Goal: Register for event/course

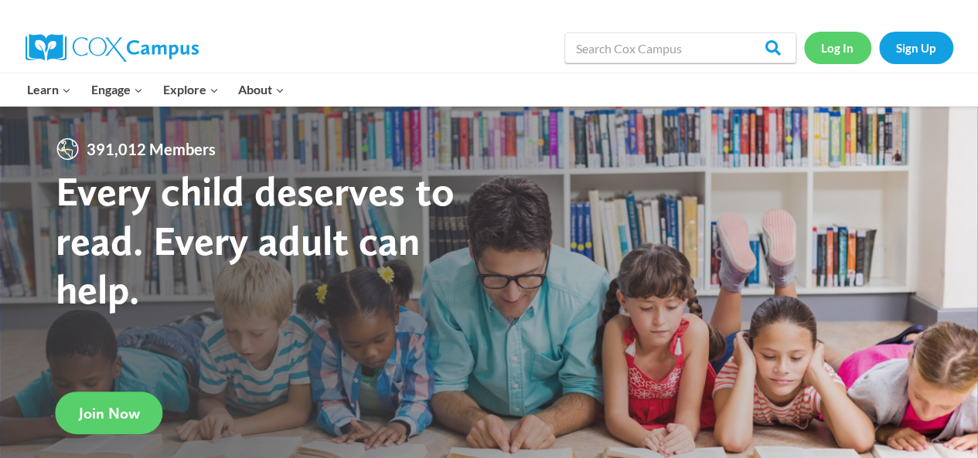
click at [841, 44] on link "Log In" at bounding box center [837, 48] width 67 height 32
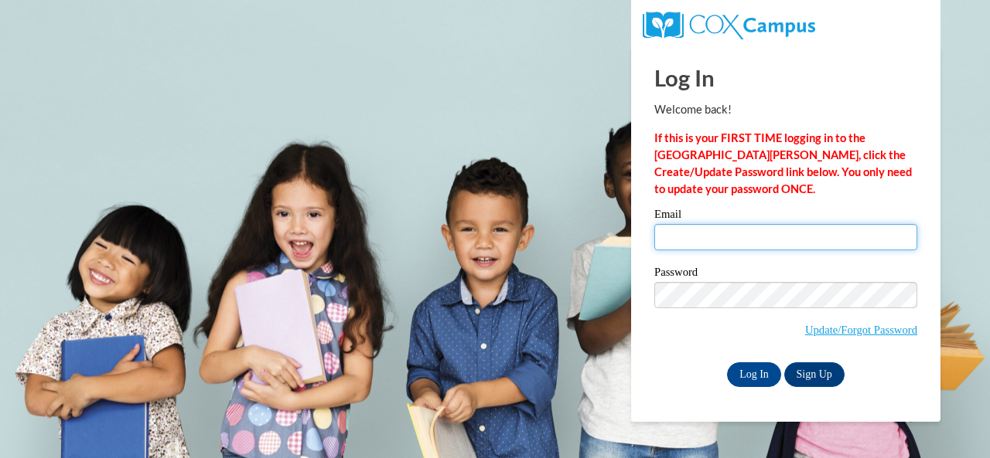
click at [736, 243] on input "Email" at bounding box center [785, 237] width 263 height 26
type input "cintron.ashley.e@muscogee.k12.ga.us"
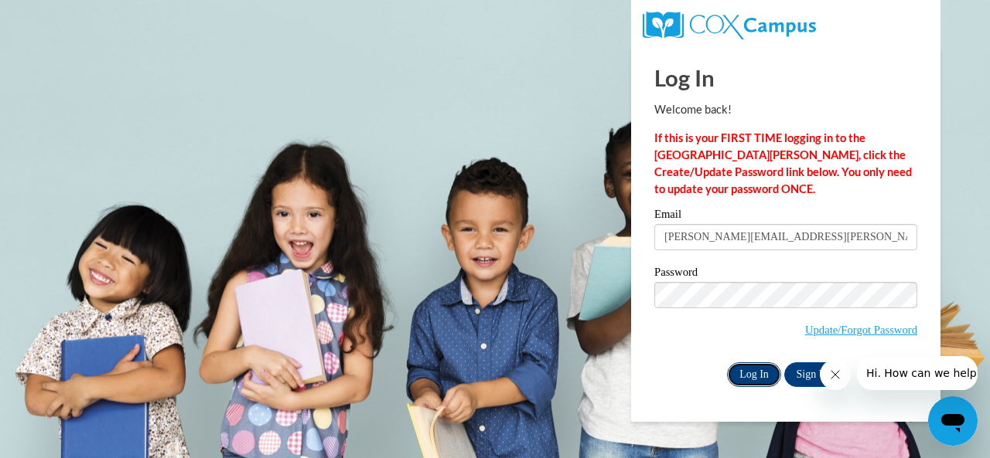
click at [737, 368] on input "Log In" at bounding box center [754, 375] width 54 height 25
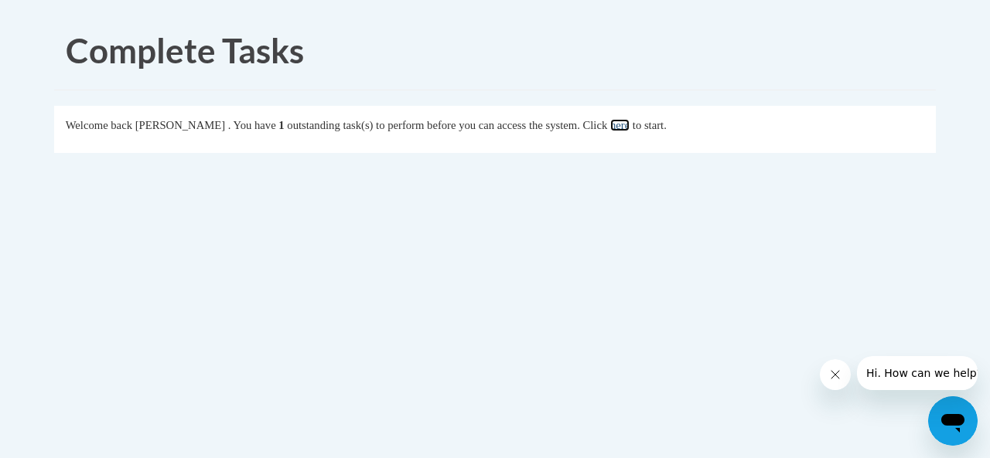
click at [629, 126] on link "here" at bounding box center [619, 125] width 19 height 12
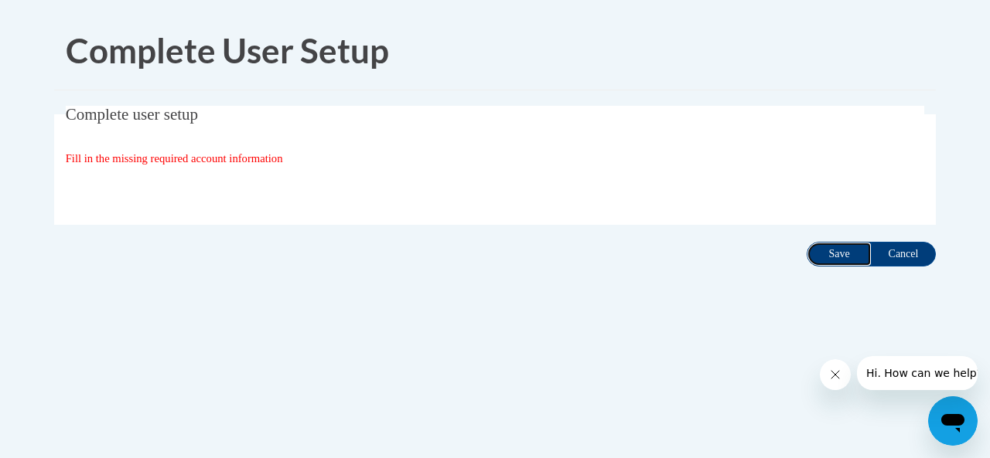
click at [852, 256] on input "Save" at bounding box center [838, 254] width 65 height 25
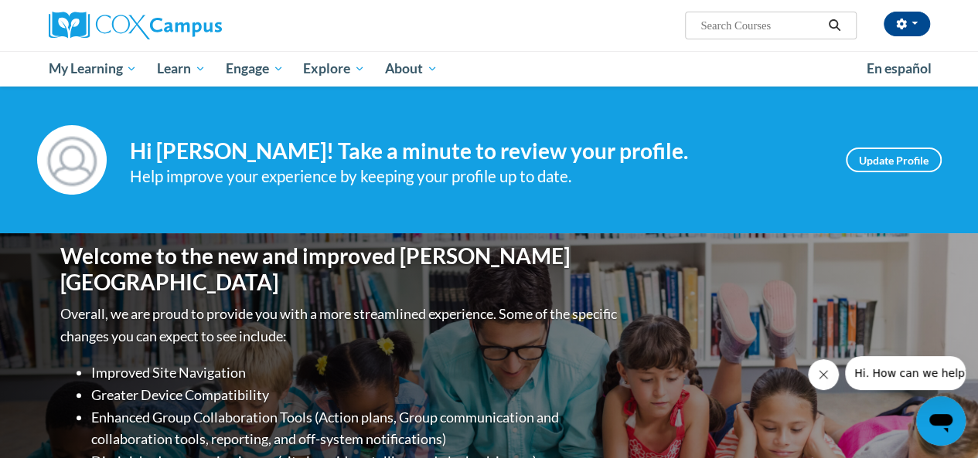
click at [749, 22] on input "Search..." at bounding box center [761, 25] width 124 height 19
type input "response to intervention"
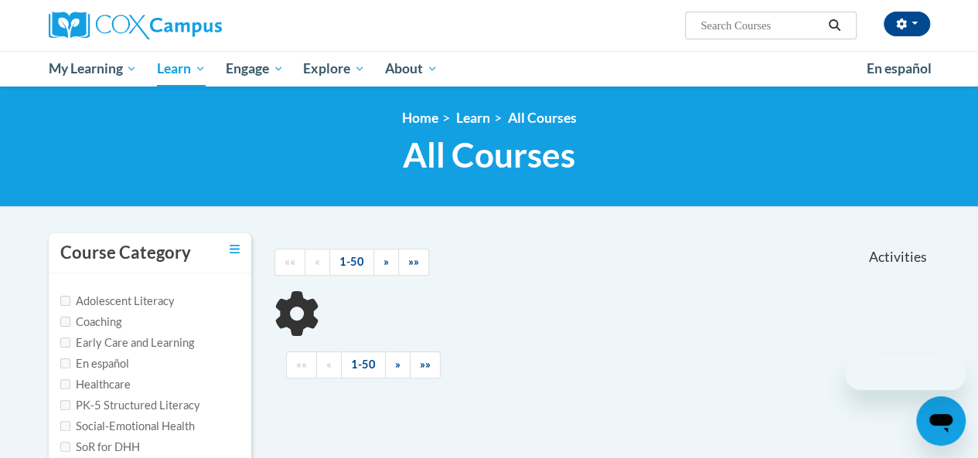
scroll to position [106, 0]
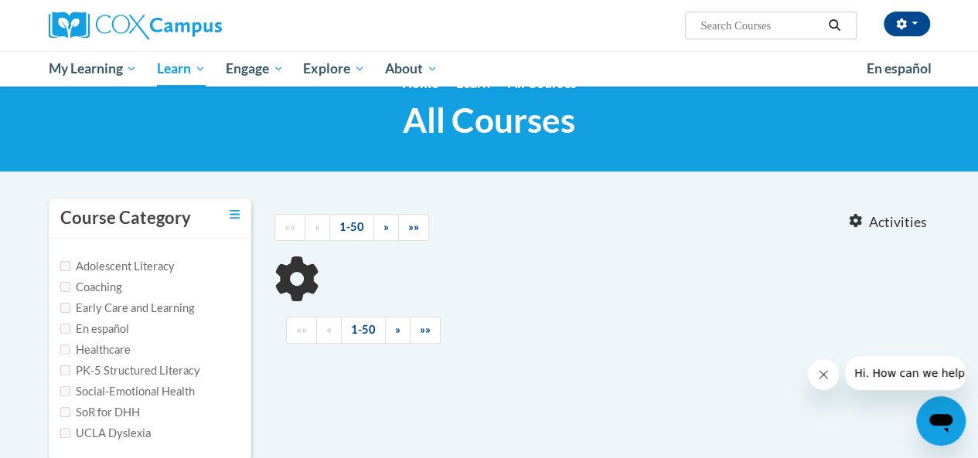
type input "response to intervention"
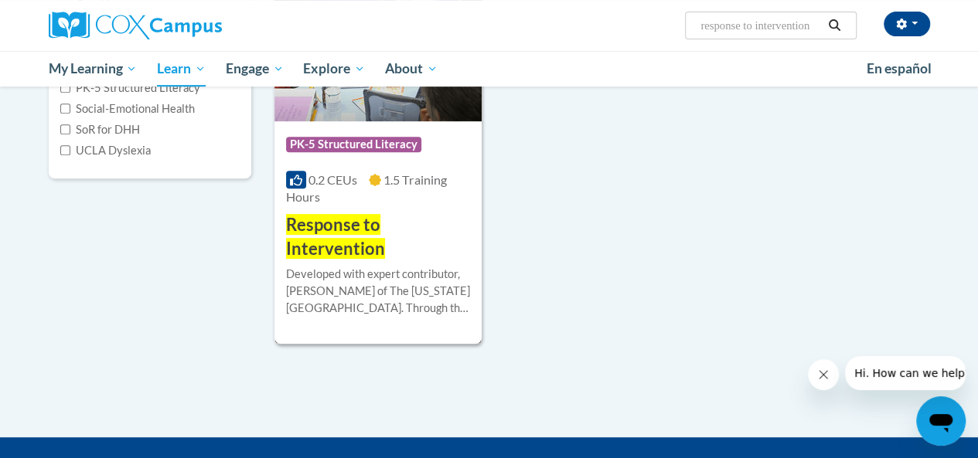
scroll to position [327, 0]
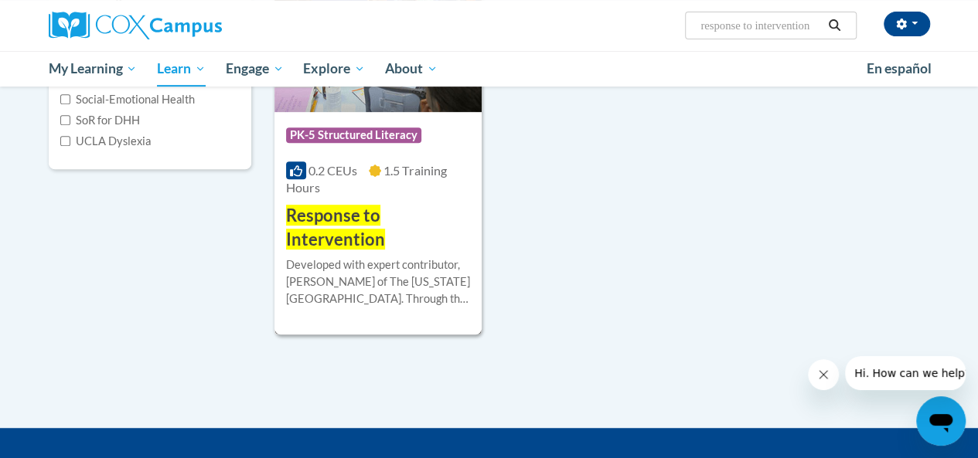
click at [428, 228] on h3 "Response to Intervention" at bounding box center [378, 228] width 184 height 48
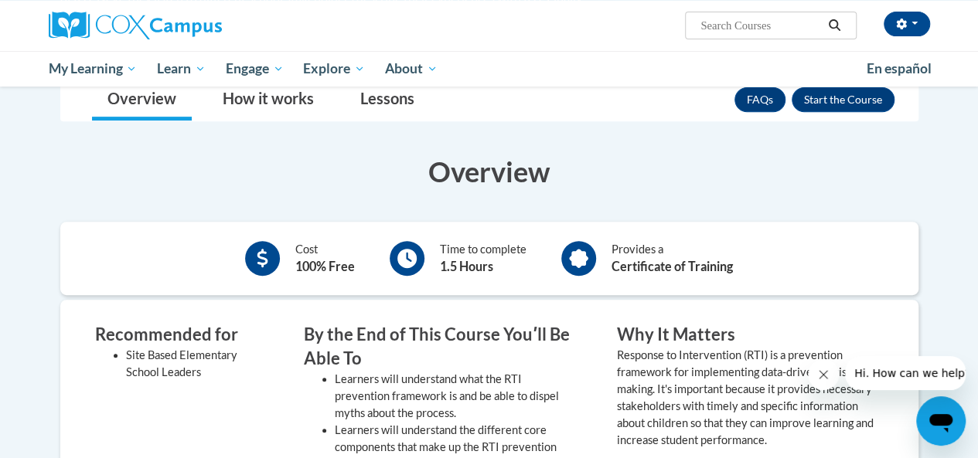
scroll to position [274, 0]
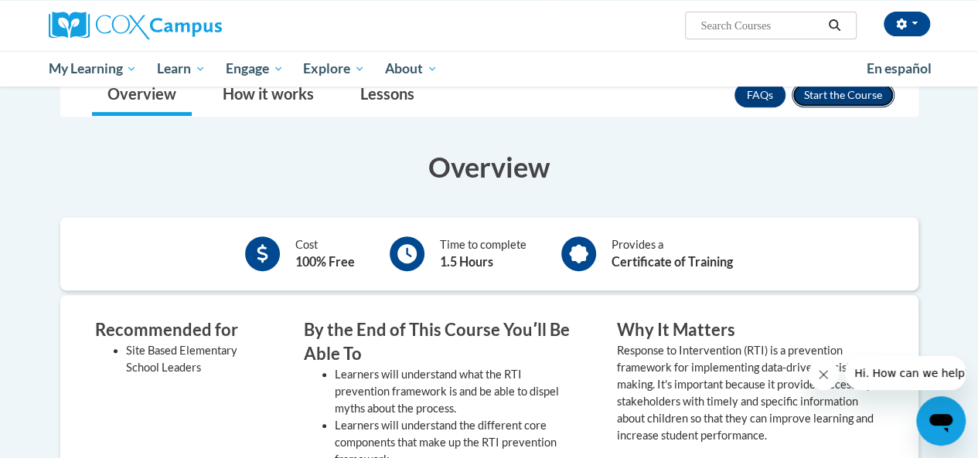
click at [826, 102] on button "Enroll" at bounding box center [843, 95] width 103 height 25
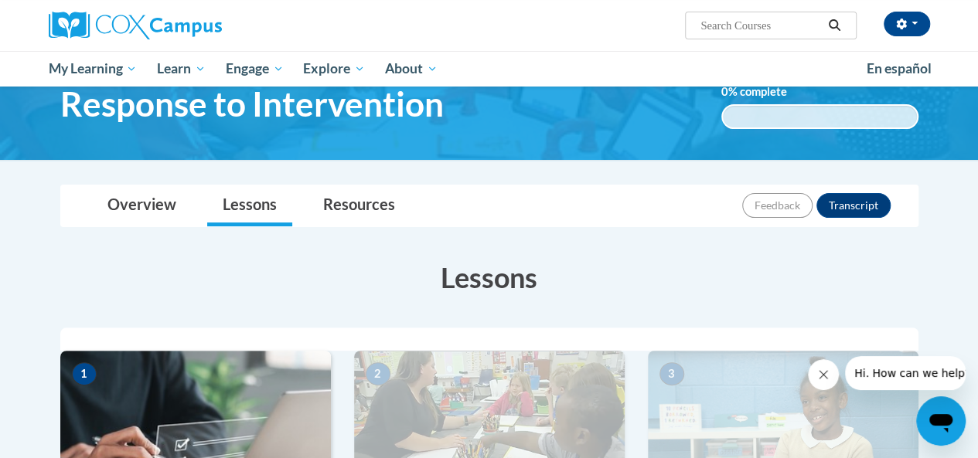
scroll to position [75, 0]
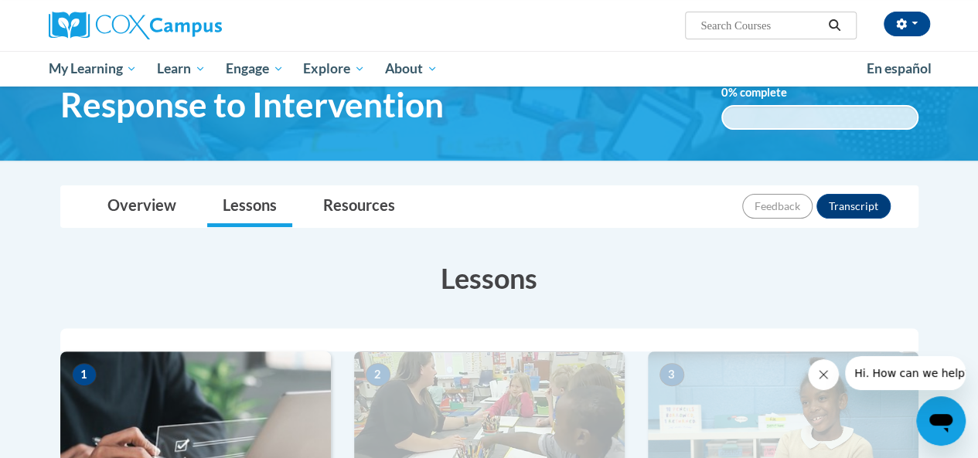
click at [744, 35] on span "Search Search..." at bounding box center [770, 26] width 171 height 28
click at [741, 27] on input "Search..." at bounding box center [761, 25] width 124 height 19
type input "data driven instruction"
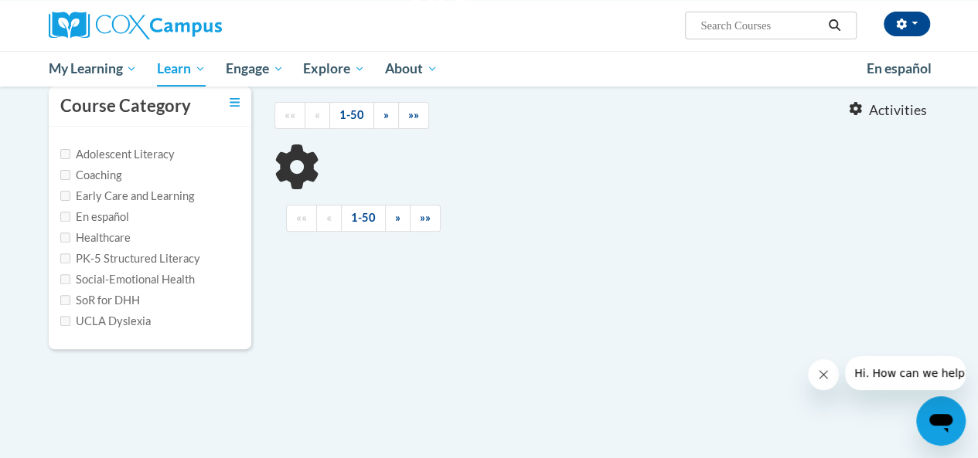
scroll to position [148, 0]
type input "data driven instruction"
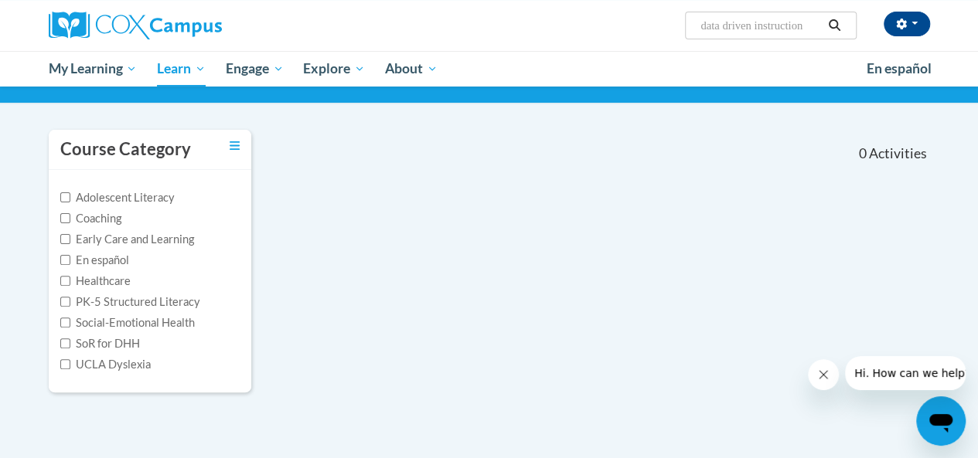
scroll to position [0, 0]
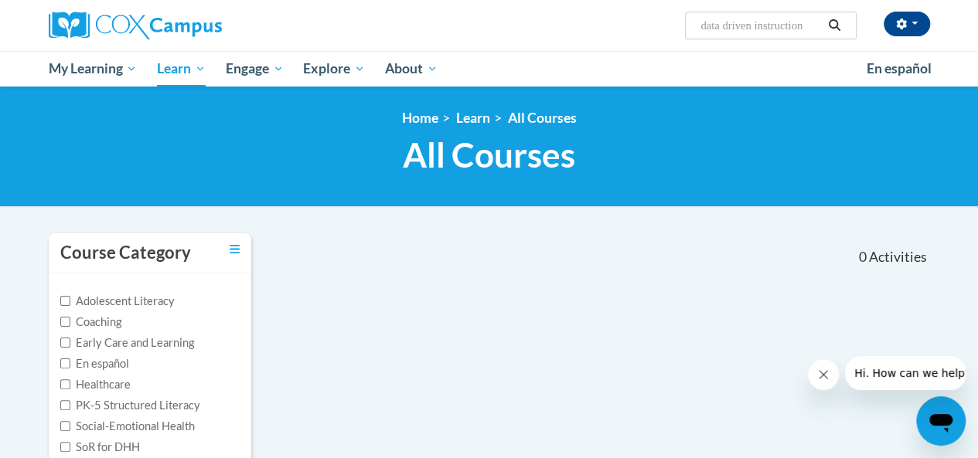
click at [833, 29] on icon "Search" at bounding box center [835, 25] width 12 height 12
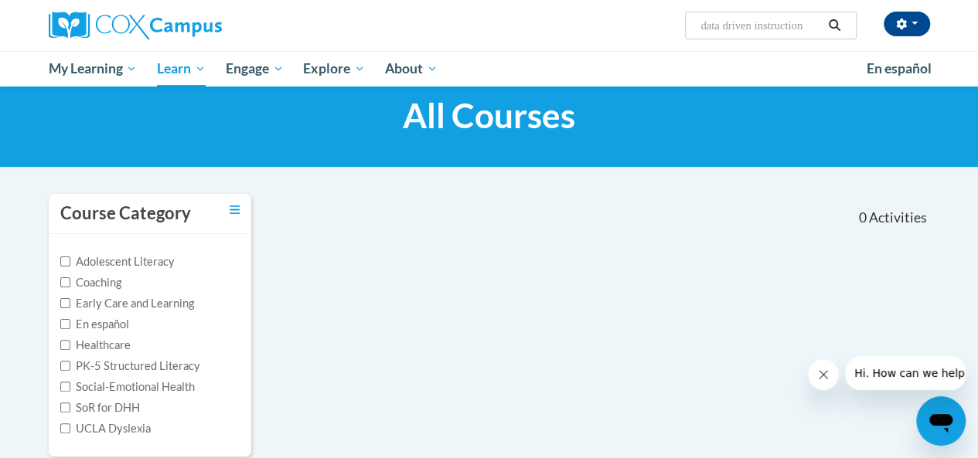
scroll to position [40, 0]
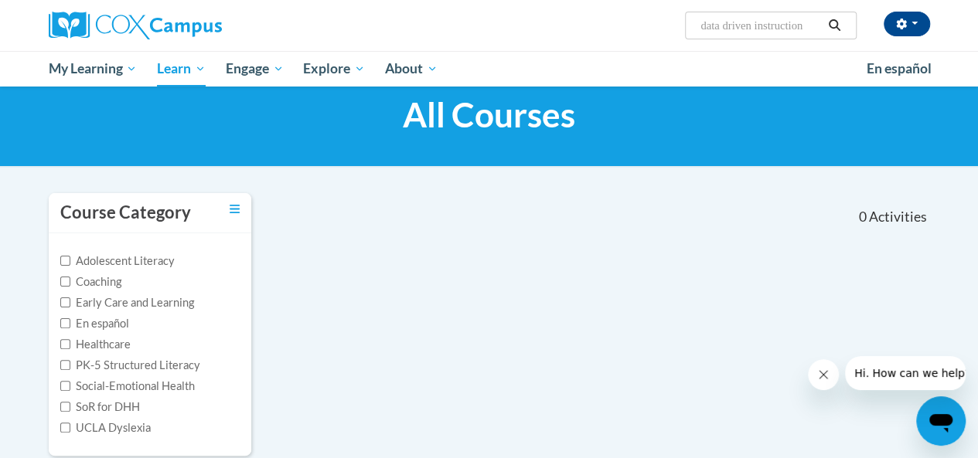
click at [810, 25] on input "data driven instruction" at bounding box center [761, 25] width 124 height 19
type input "data-driven instruction"
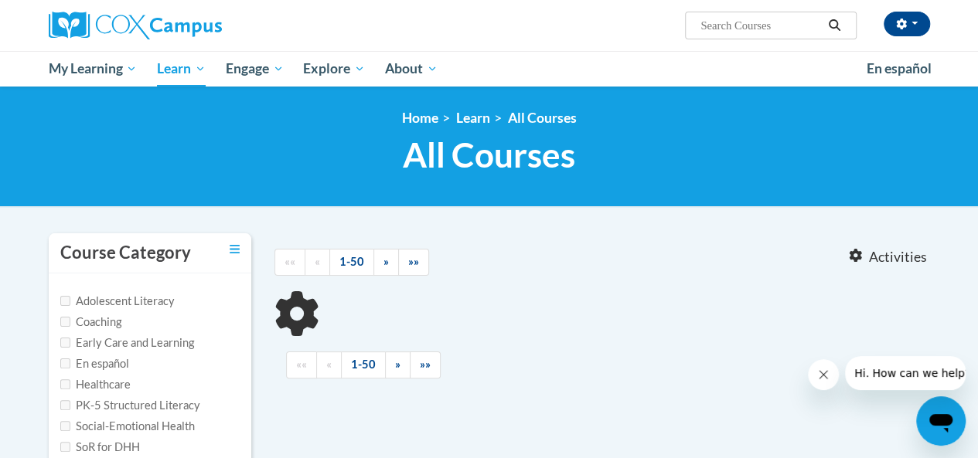
type input "data-driven instruction"
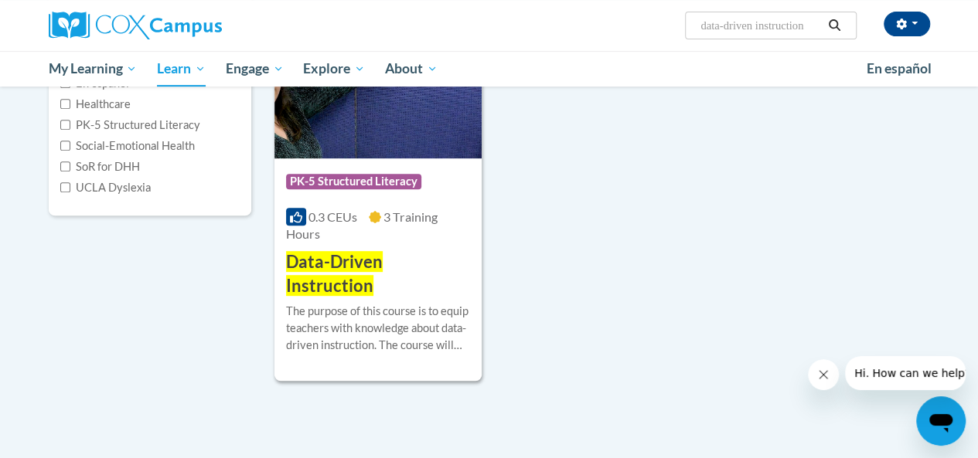
scroll to position [160, 0]
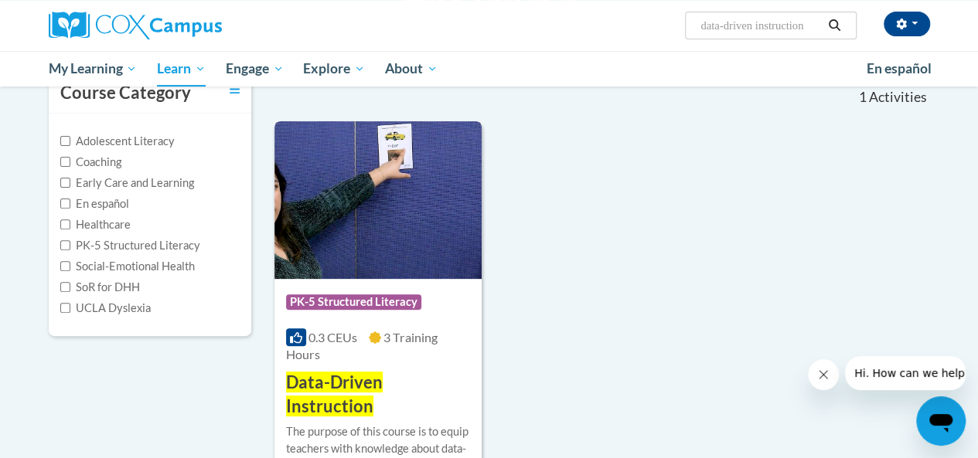
click at [400, 210] on img at bounding box center [377, 200] width 207 height 158
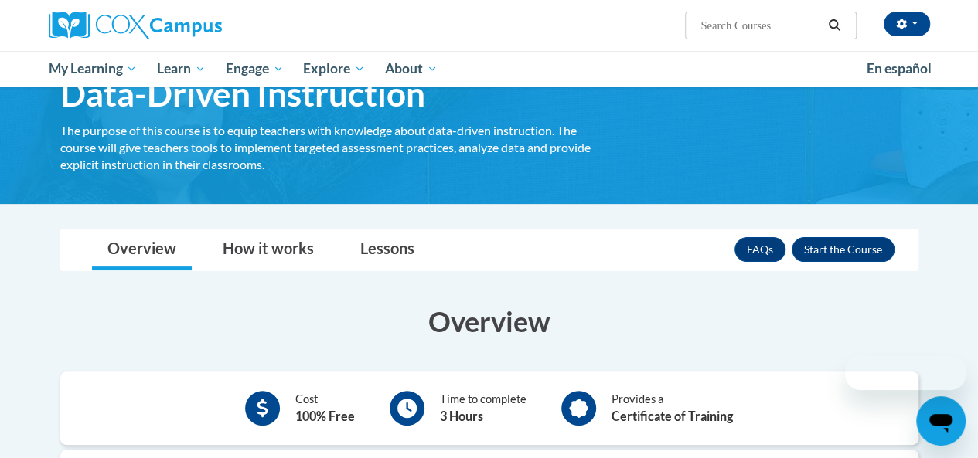
scroll to position [87, 0]
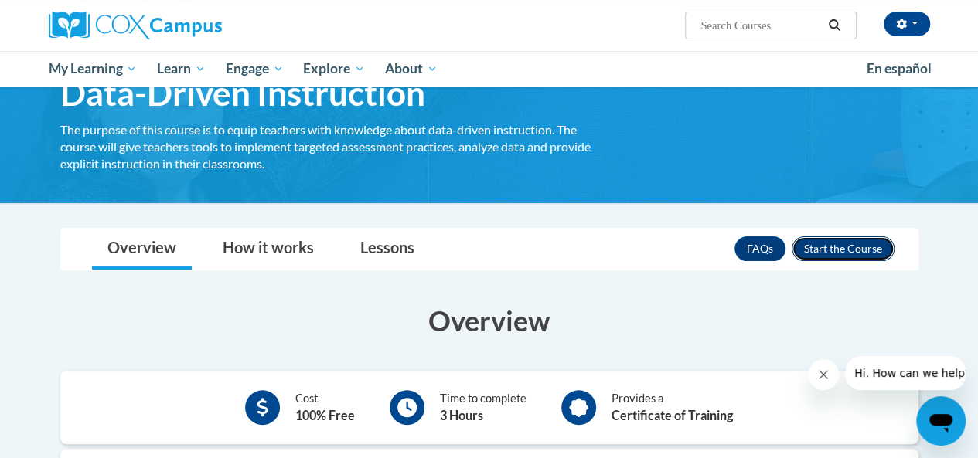
click at [844, 242] on button "Enroll" at bounding box center [843, 249] width 103 height 25
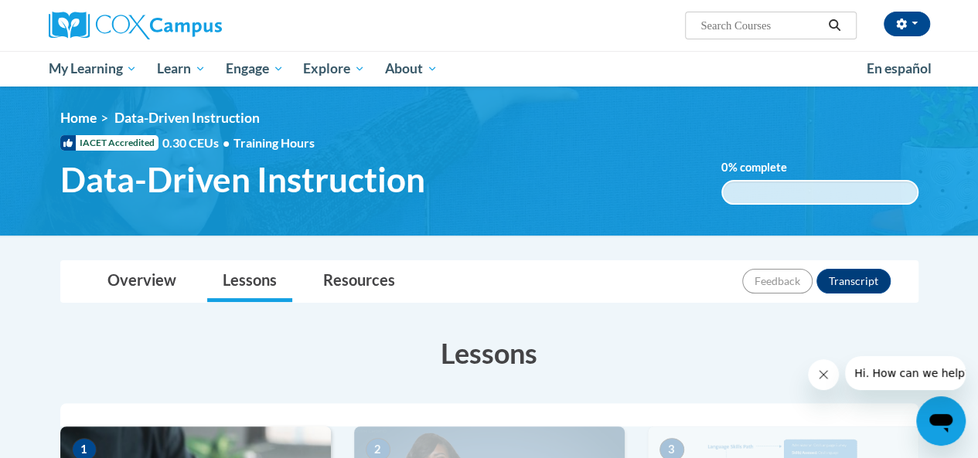
click at [721, 19] on input "Search..." at bounding box center [761, 25] width 124 height 19
type input "writing k-3"
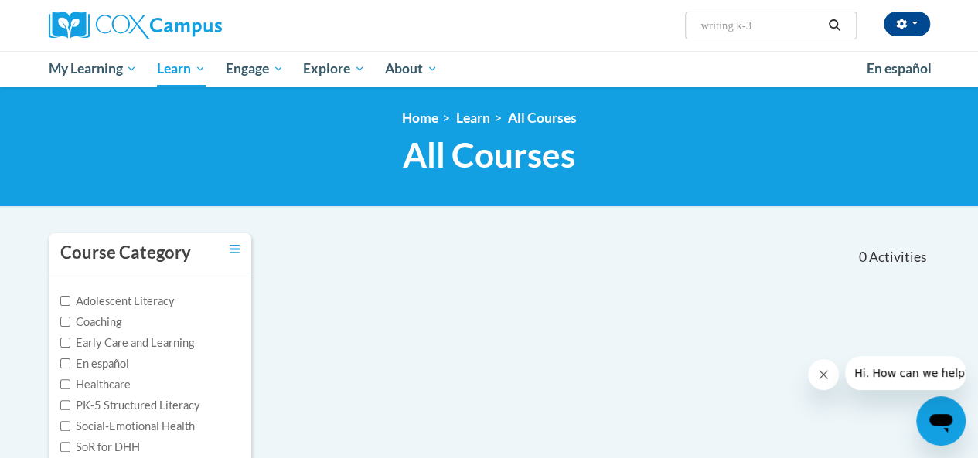
click at [745, 27] on input "writing k-3" at bounding box center [761, 25] width 124 height 19
type input "writing K-3"
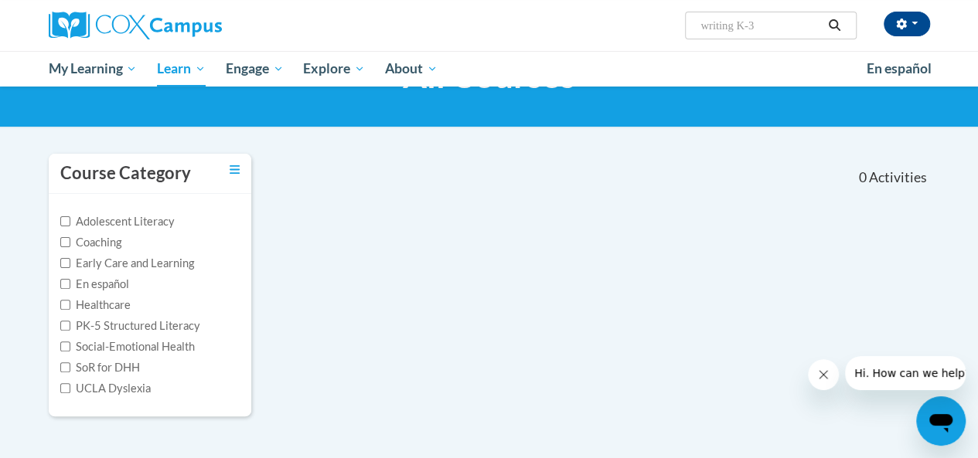
scroll to position [29, 0]
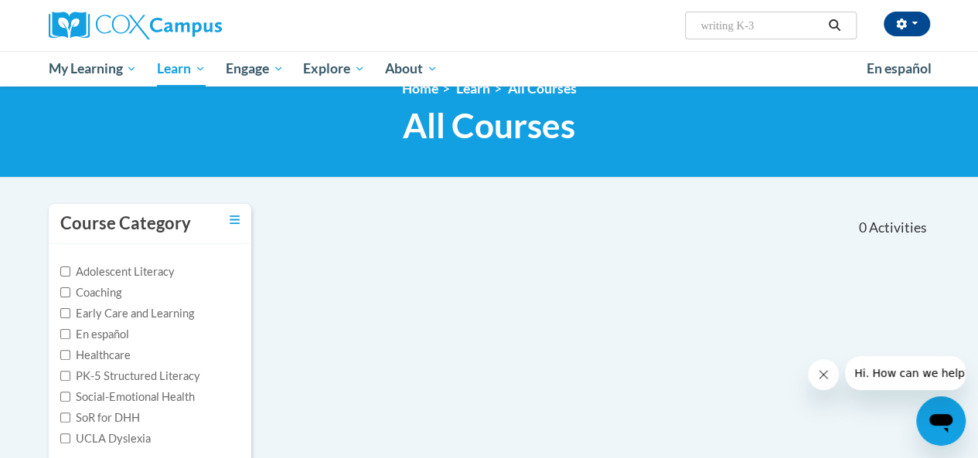
click at [738, 27] on input "writing K-3" at bounding box center [761, 25] width 124 height 19
click at [748, 26] on input "writing K-3" at bounding box center [761, 25] width 124 height 19
type input "teaching writing to k-3"
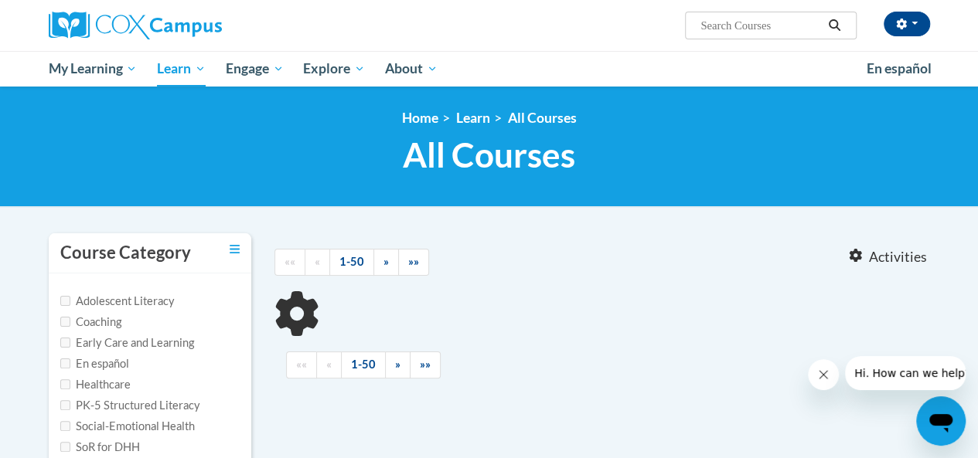
type input "teaching writing to k-3"
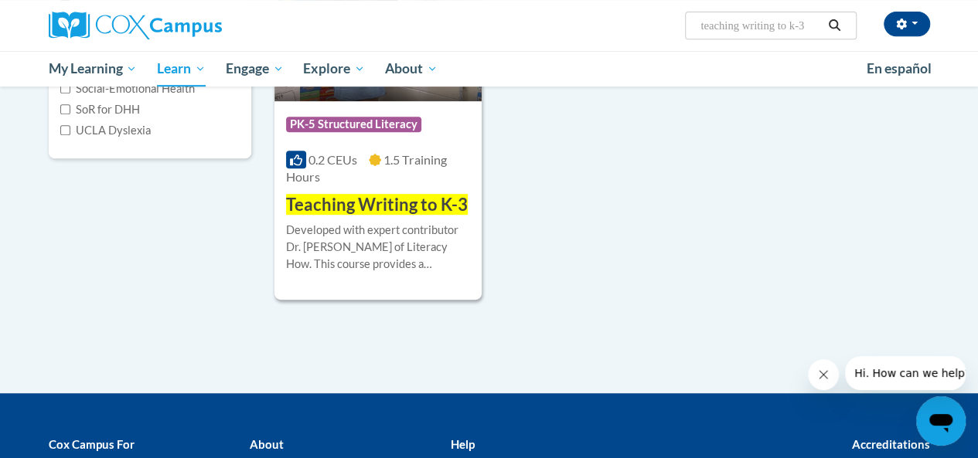
scroll to position [339, 0]
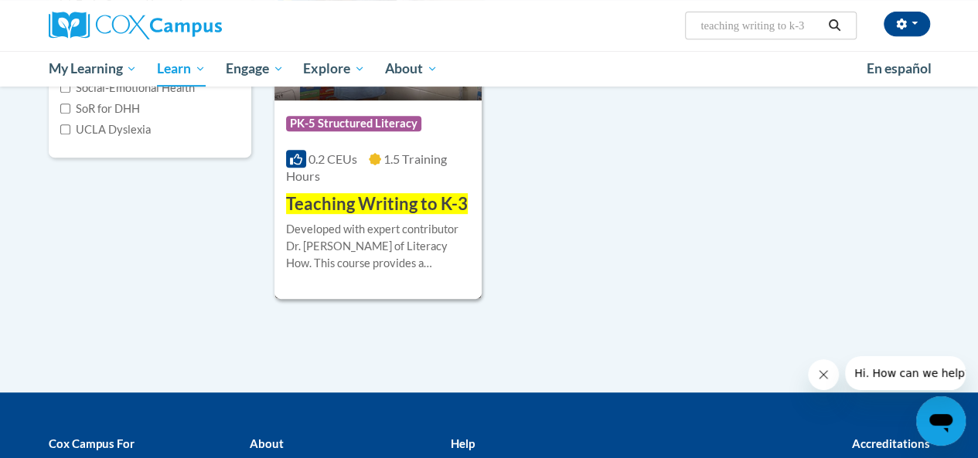
click at [370, 149] on div "Course Category: PK-5 Structured Literacy 0.2 CEUs 1.5 Training Hours COURSE Te…" at bounding box center [377, 159] width 207 height 116
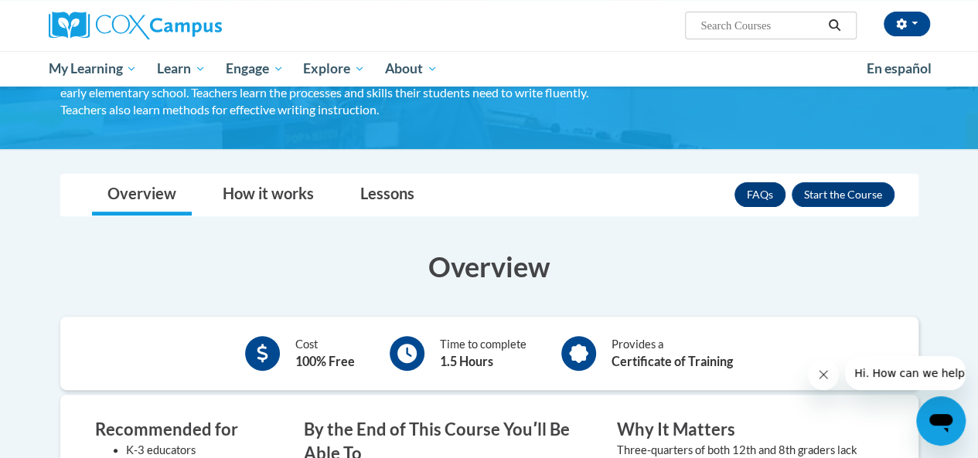
scroll to position [156, 0]
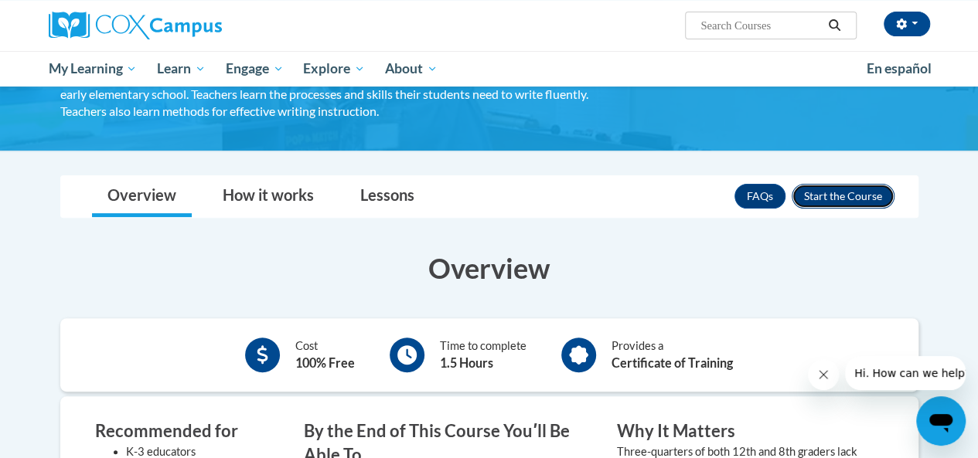
click at [836, 199] on button "Enroll" at bounding box center [843, 196] width 103 height 25
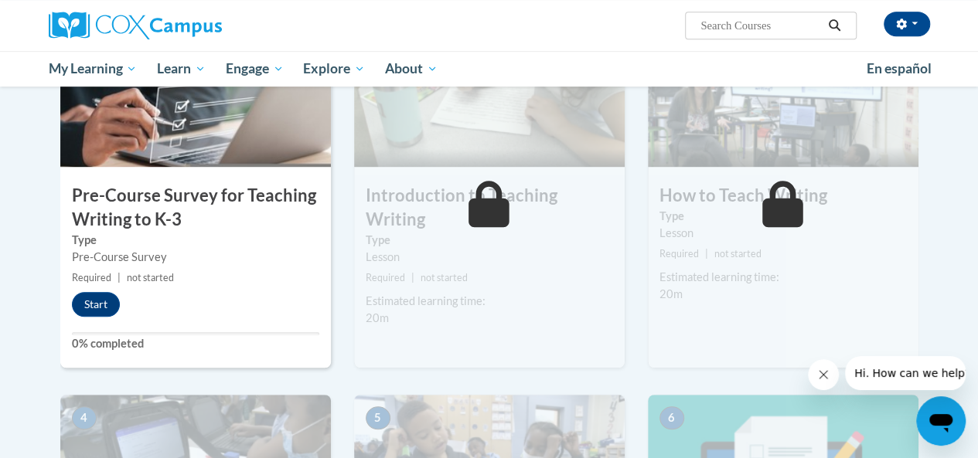
scroll to position [419, 0]
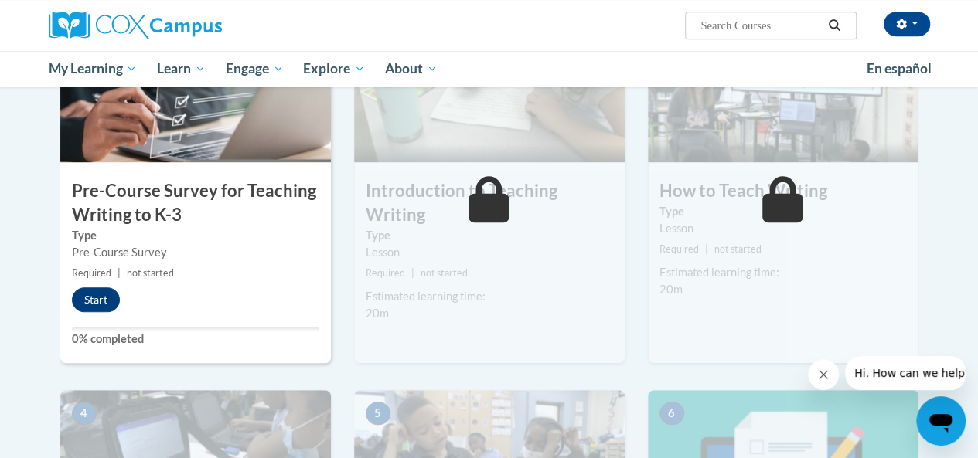
click at [625, 358] on div "2 Introduction to Teaching Writing Type Lesson Required | not started Estimated…" at bounding box center [490, 199] width 294 height 383
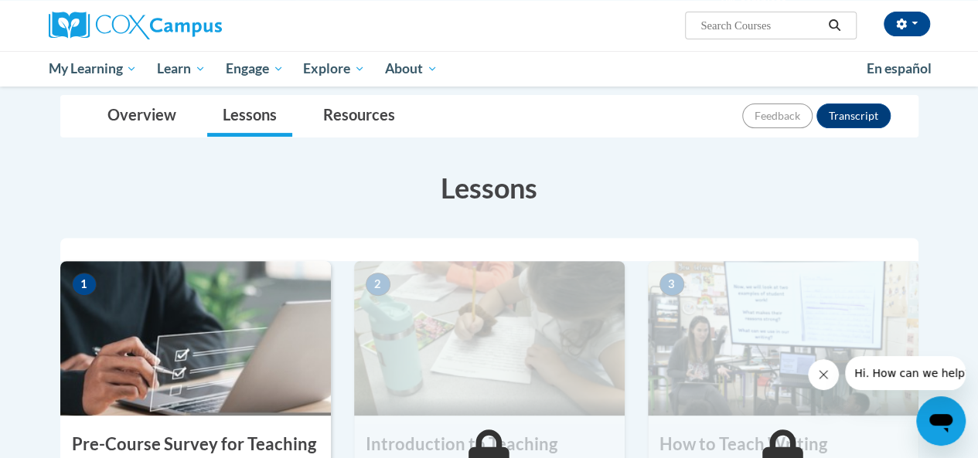
scroll to position [164, 0]
